Goal: Task Accomplishment & Management: Manage account settings

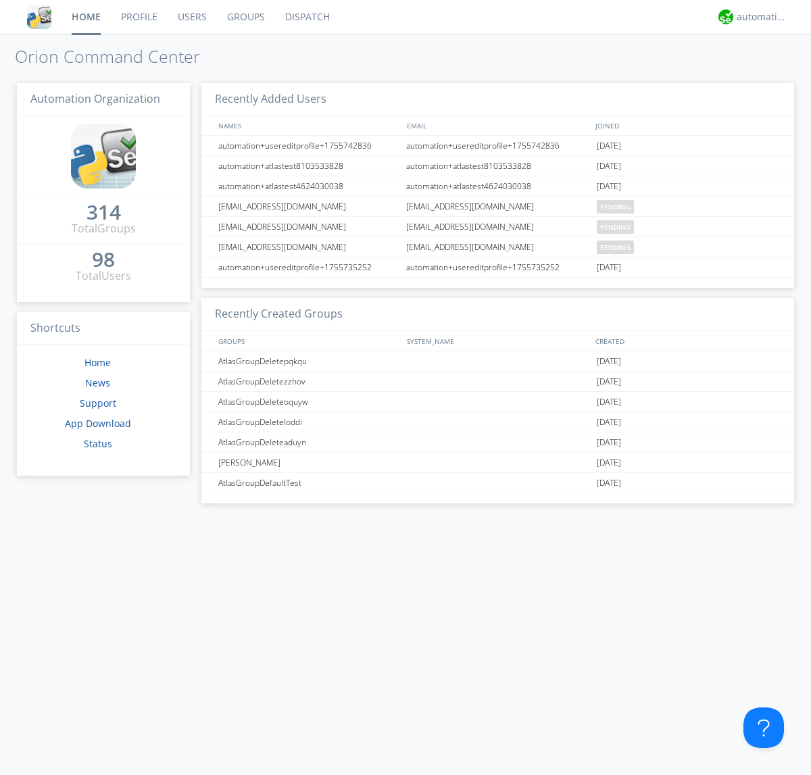
click at [191, 17] on link "Users" at bounding box center [192, 17] width 49 height 34
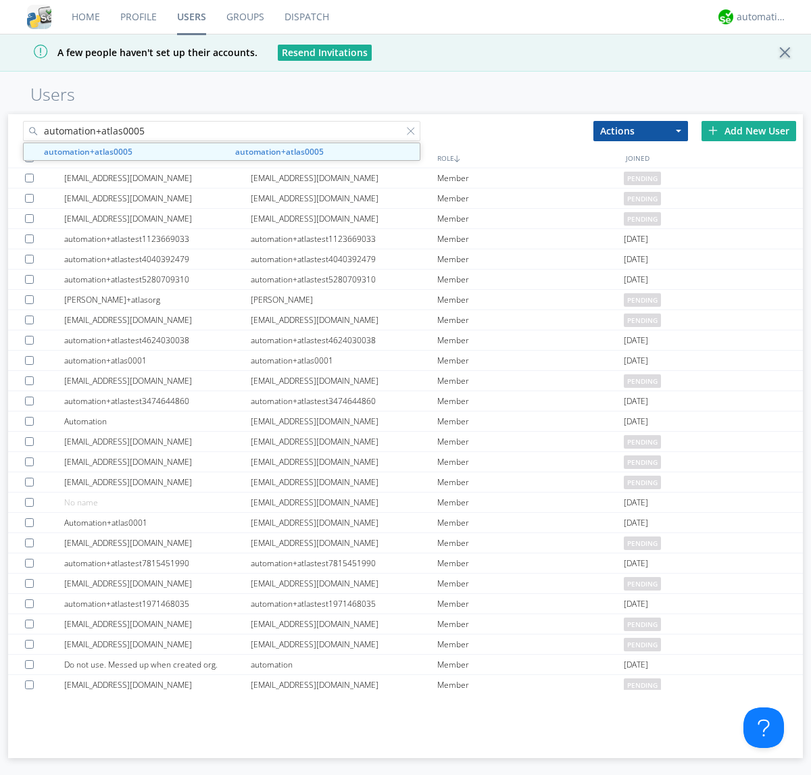
type input "automation+atlas0005"
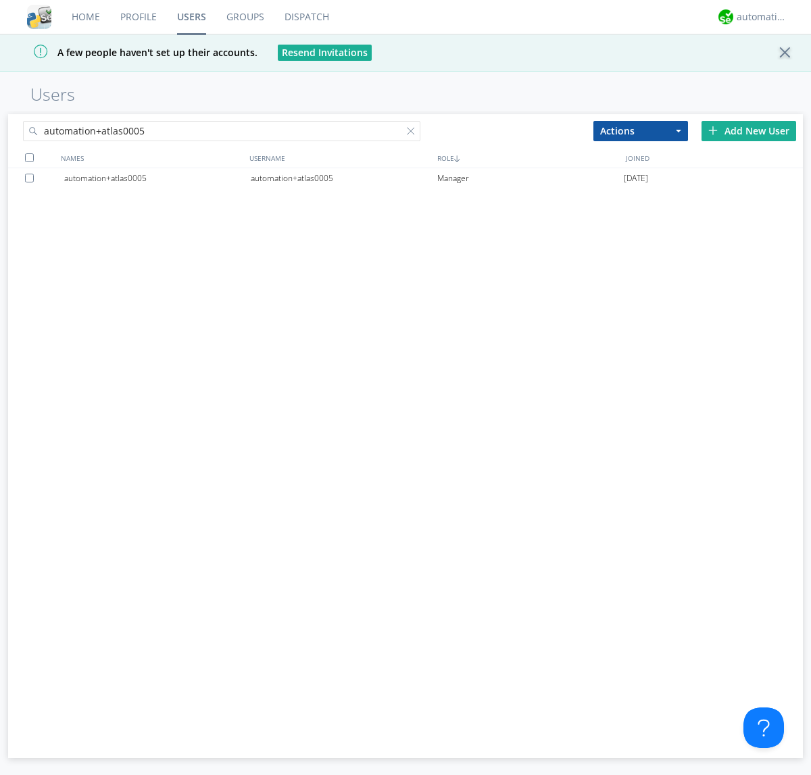
click at [343, 178] on div "automation+atlas0005" at bounding box center [344, 178] width 187 height 20
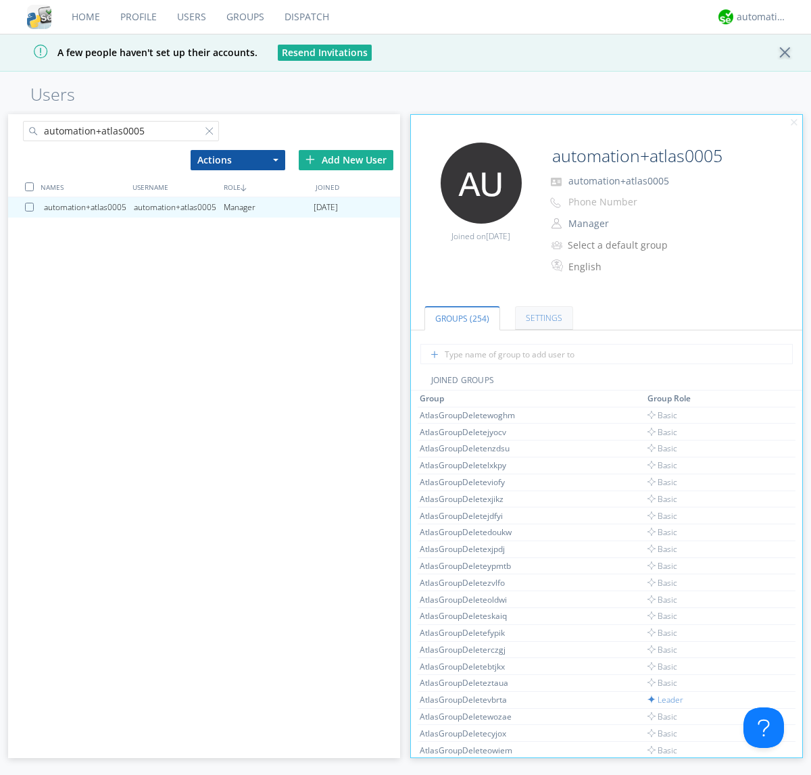
click at [542, 318] on link "Settings" at bounding box center [544, 318] width 58 height 24
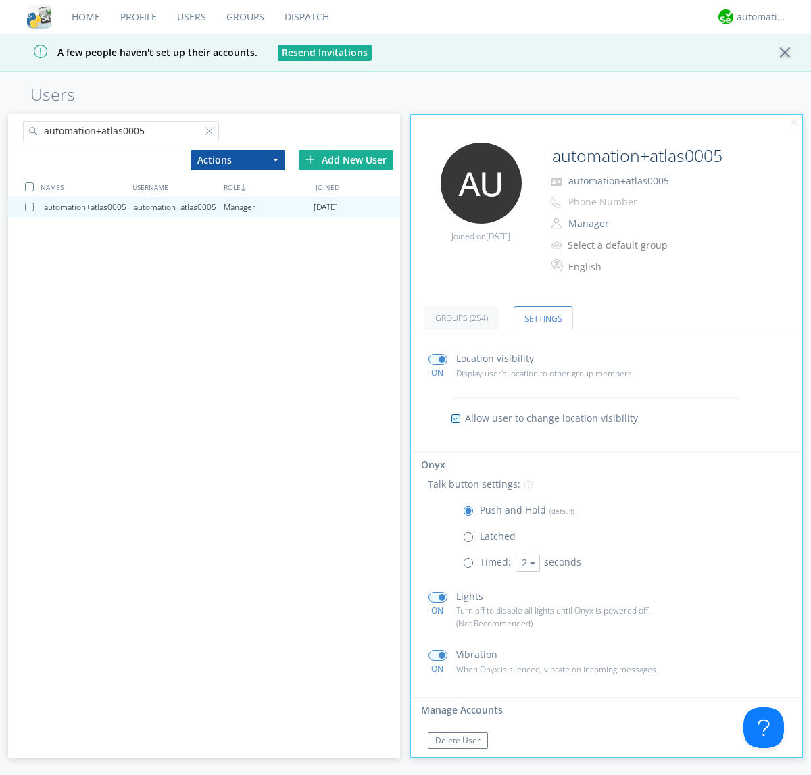
click at [471, 566] on span at bounding box center [471, 566] width 17 height 17
click at [0, 0] on input "radio" at bounding box center [0, 0] width 0 height 0
click at [526, 563] on button "2" at bounding box center [528, 563] width 24 height 17
click at [0, 0] on link "5" at bounding box center [0, 0] width 0 height 0
click at [526, 563] on button "5" at bounding box center [528, 563] width 24 height 17
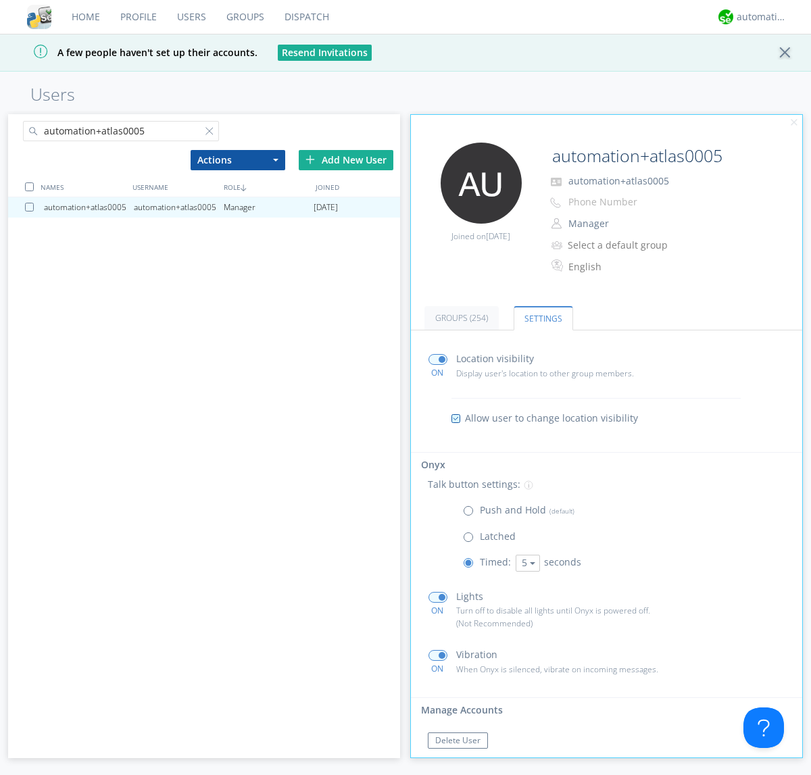
click at [0, 0] on link "3" at bounding box center [0, 0] width 0 height 0
click at [471, 514] on span at bounding box center [471, 514] width 17 height 17
click at [0, 0] on input "radio" at bounding box center [0, 0] width 0 height 0
